Goal: Book appointment/travel/reservation

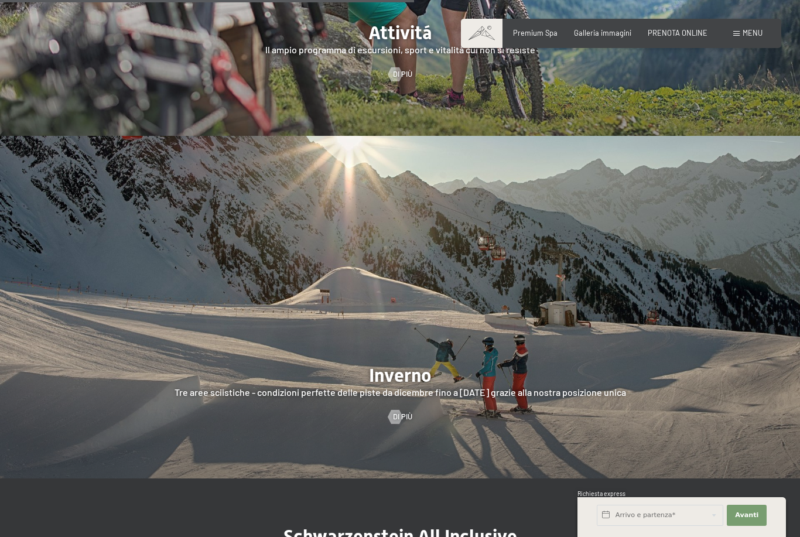
scroll to position [2298, 0]
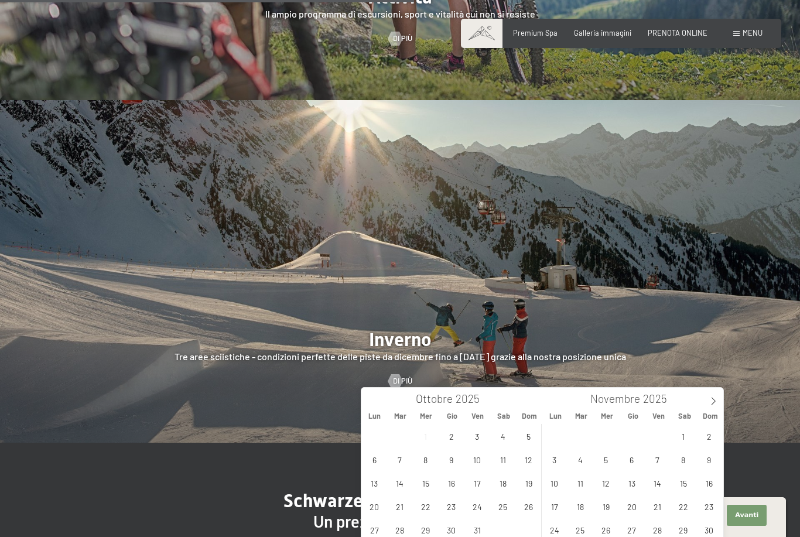
click at [682, 526] on input "text" at bounding box center [660, 515] width 127 height 21
click at [483, 505] on span "24" at bounding box center [477, 506] width 23 height 23
click at [381, 532] on span "27" at bounding box center [374, 530] width 23 height 23
type input "Ven. 24/10/2025 - Lun. 27/10/2025"
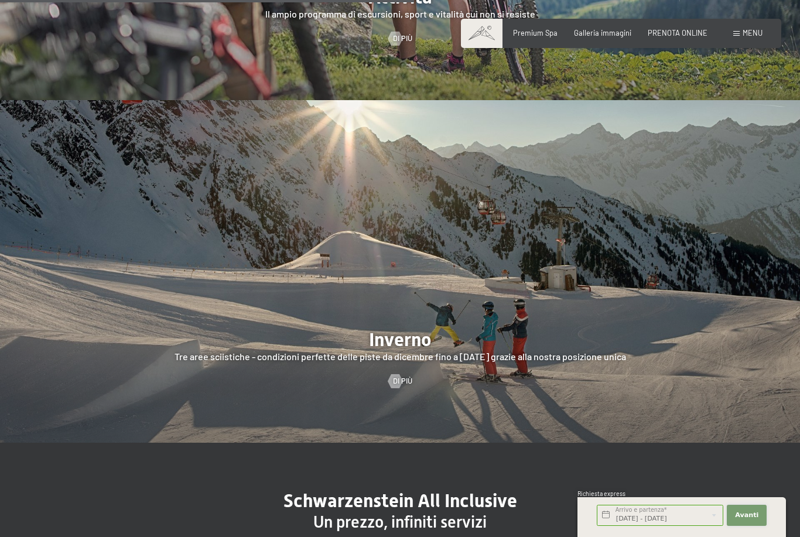
click at [755, 520] on span "Avanti" at bounding box center [746, 515] width 23 height 9
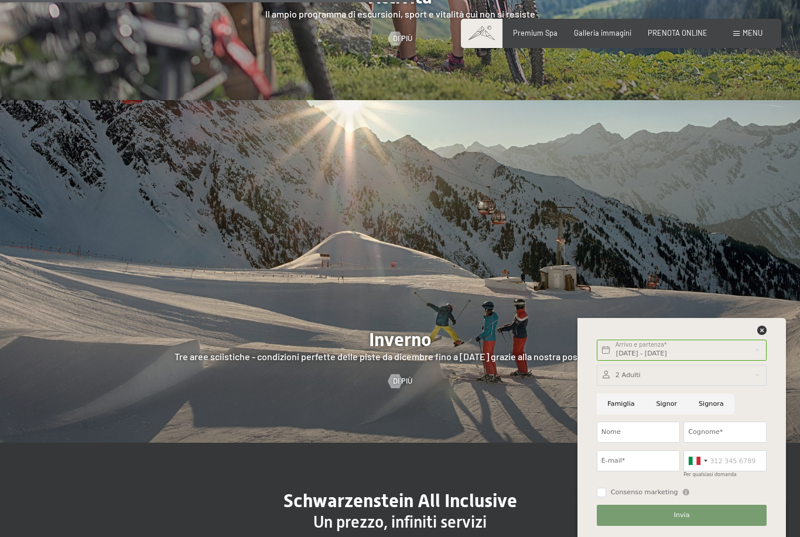
click at [755, 316] on div at bounding box center [400, 271] width 800 height 343
click at [762, 335] on icon at bounding box center [762, 330] width 9 height 9
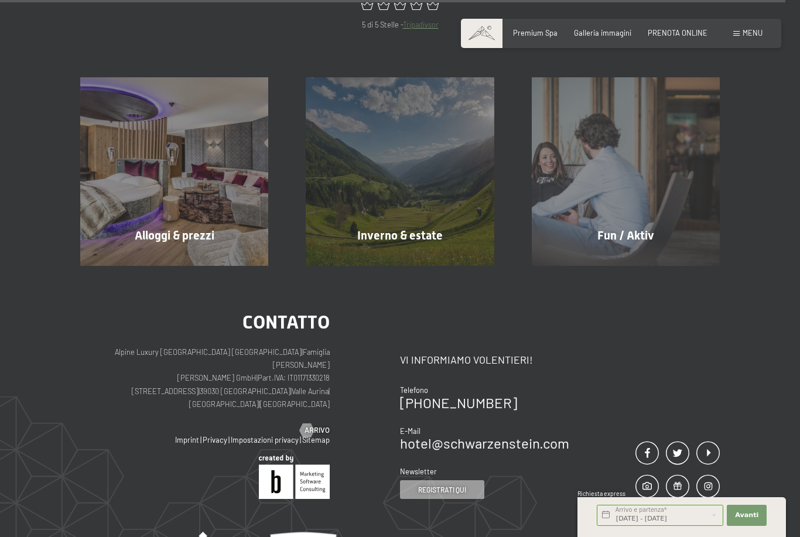
scroll to position [4353, 0]
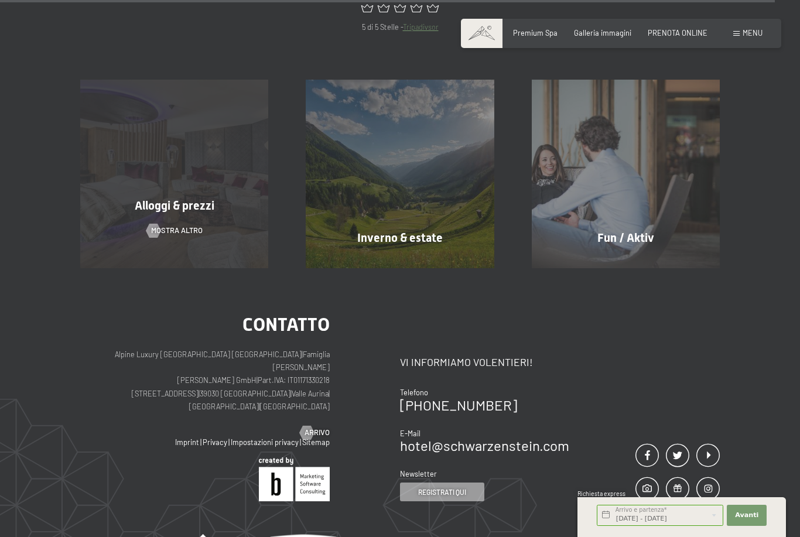
click at [230, 217] on div "Alloggi & prezzi mostra altro" at bounding box center [175, 174] width 226 height 188
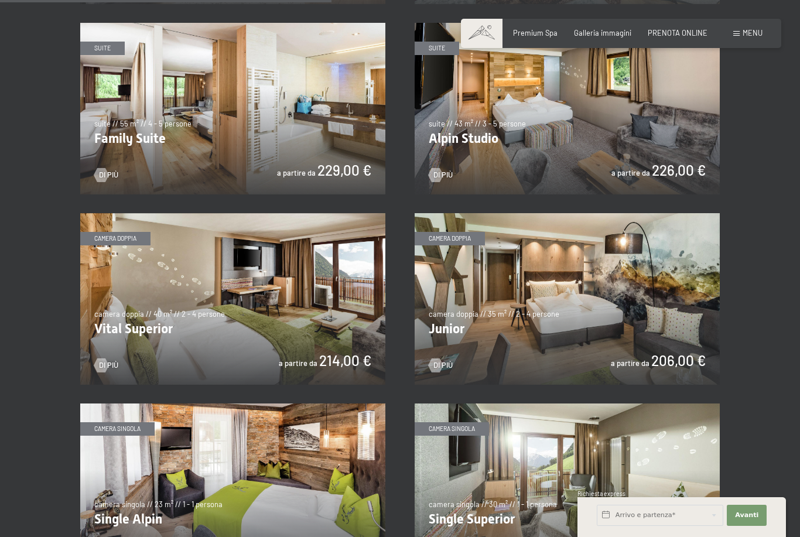
scroll to position [1167, 0]
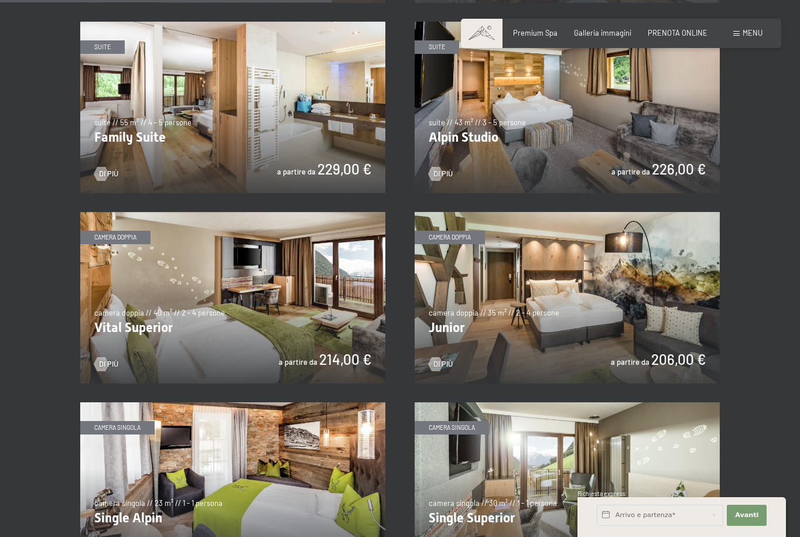
click at [517, 277] on img at bounding box center [567, 298] width 305 height 172
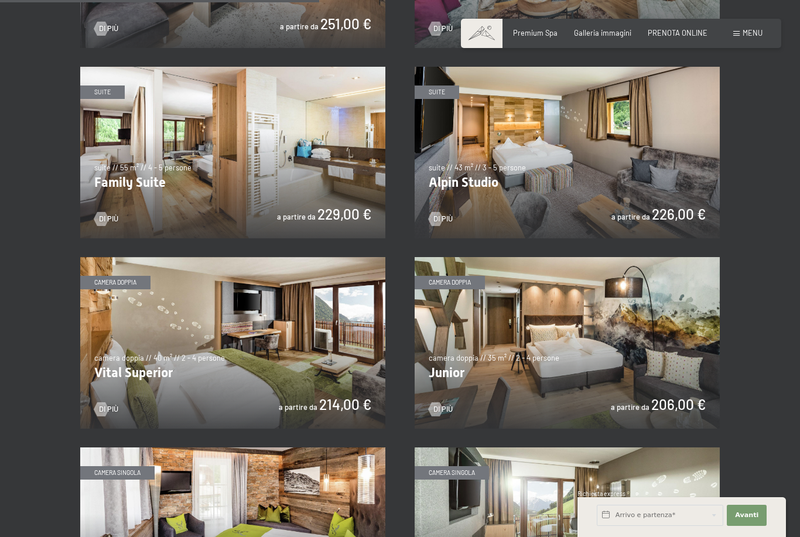
scroll to position [1123, 0]
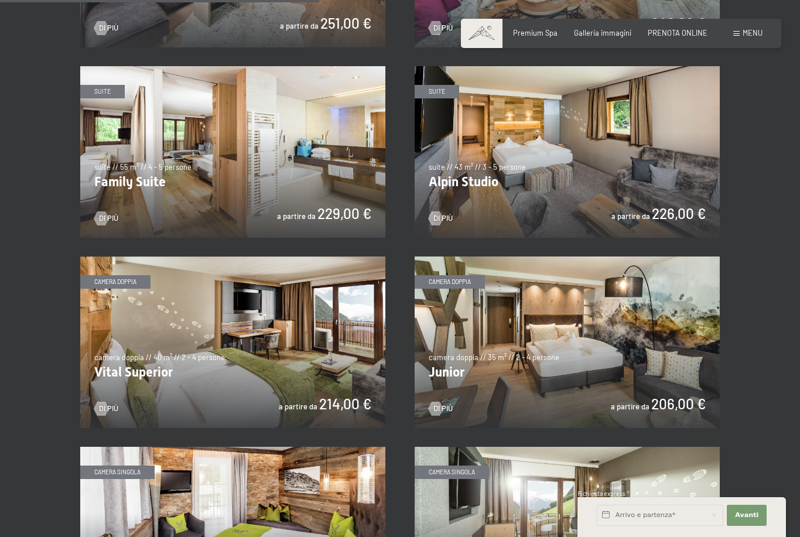
click at [264, 328] on img at bounding box center [232, 343] width 305 height 172
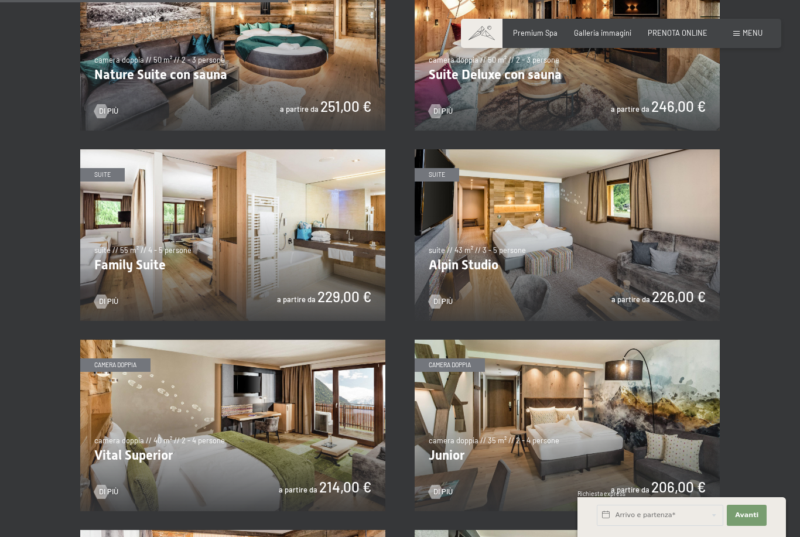
scroll to position [1040, 0]
click at [472, 410] on img at bounding box center [567, 425] width 305 height 172
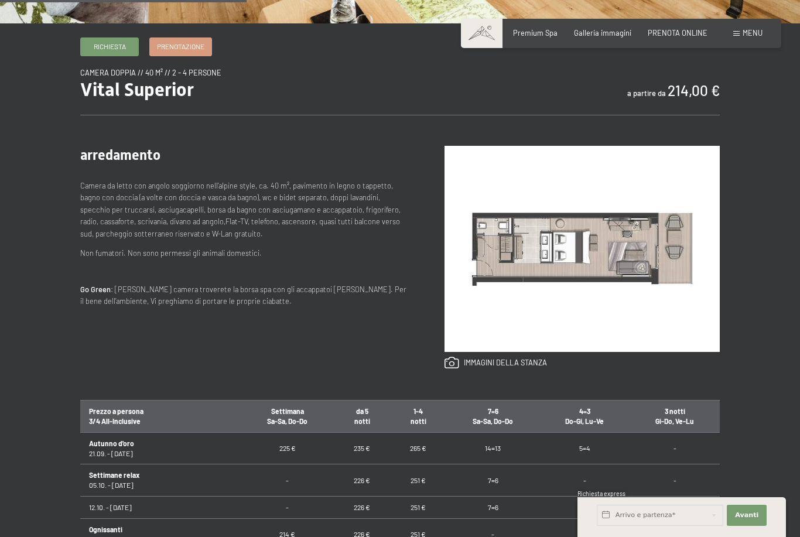
scroll to position [383, 0]
